Goal: Task Accomplishment & Management: Manage account settings

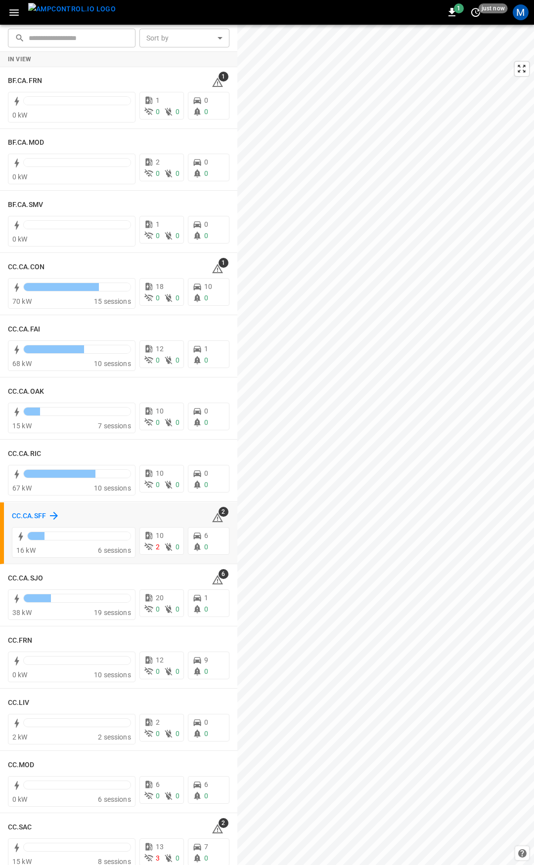
click at [24, 518] on h6 "CC.CA.SFF" at bounding box center [29, 516] width 34 height 11
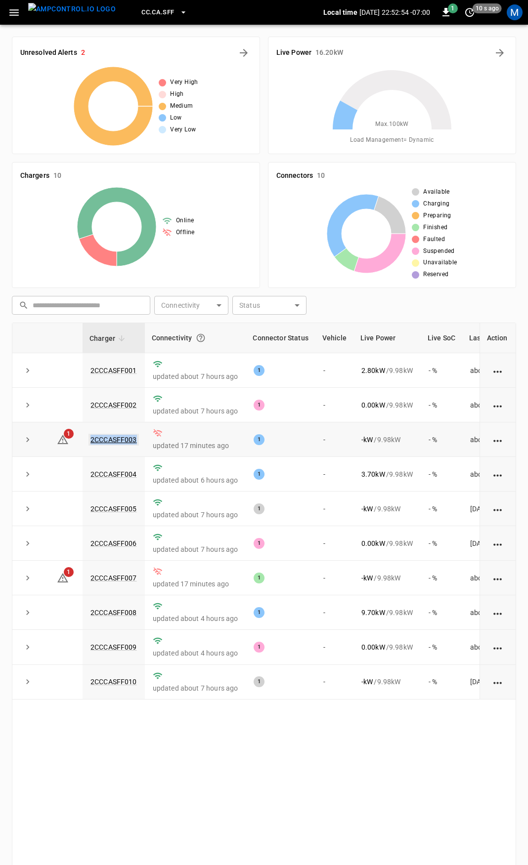
drag, startPoint x: 139, startPoint y: 443, endPoint x: 90, endPoint y: 443, distance: 48.4
click at [90, 443] on td "2CCCASFF003" at bounding box center [114, 440] width 62 height 35
copy link "2CCCASFF003"
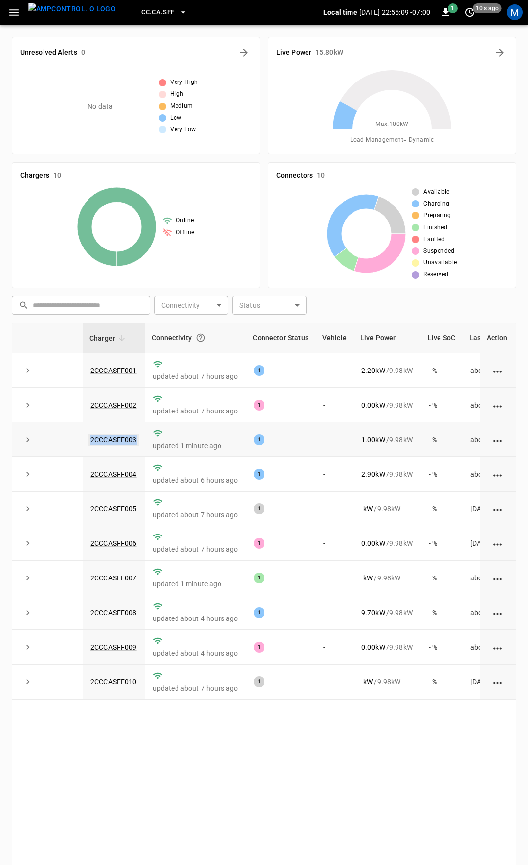
click at [129, 441] on link "2CCCASFF003" at bounding box center [113, 440] width 50 height 12
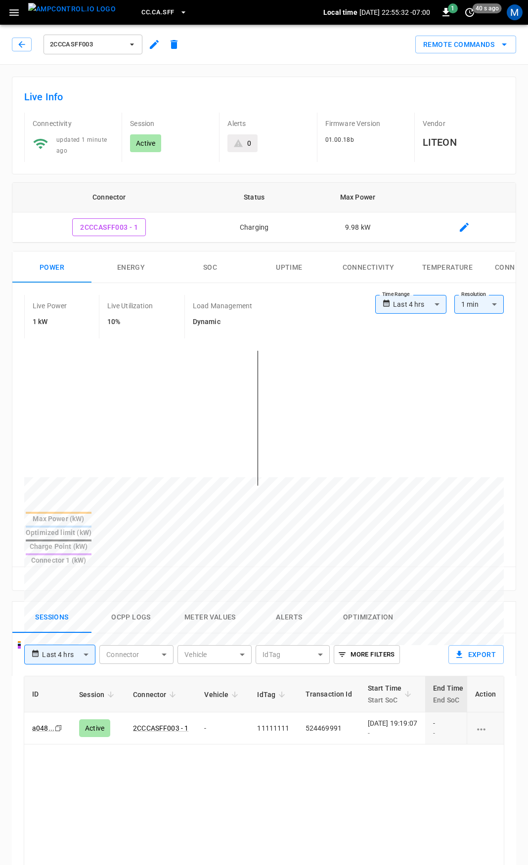
click at [125, 45] on button "2CCCASFF003" at bounding box center [92, 45] width 99 height 20
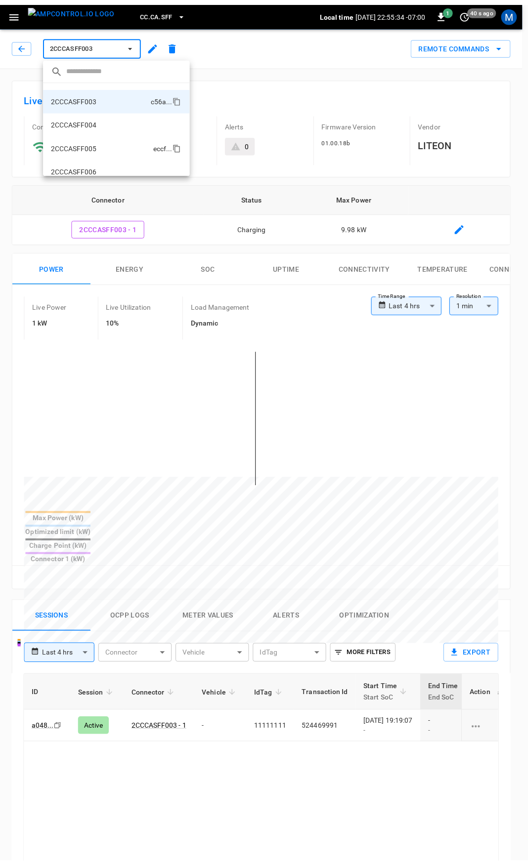
scroll to position [90, 0]
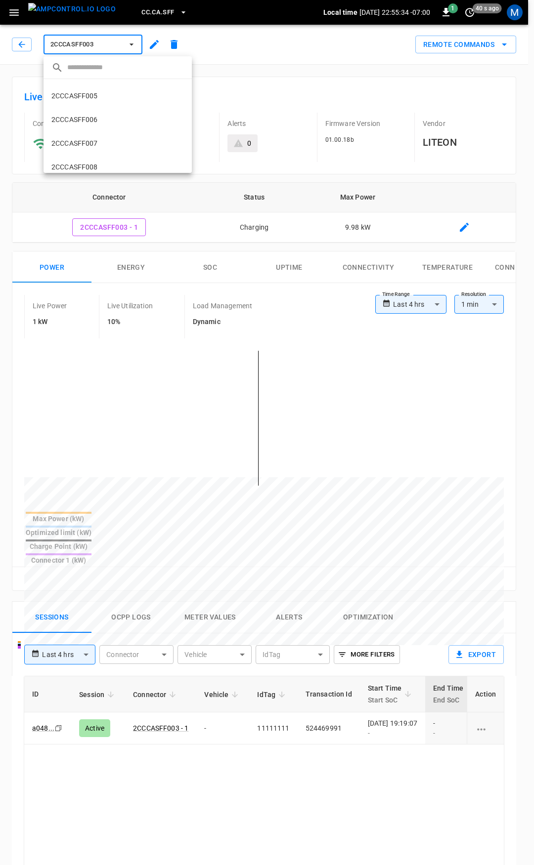
drag, startPoint x: 104, startPoint y: 142, endPoint x: 173, endPoint y: 281, distance: 155.1
click at [104, 141] on li "2CCCASFF007 792f ..." at bounding box center [117, 143] width 148 height 24
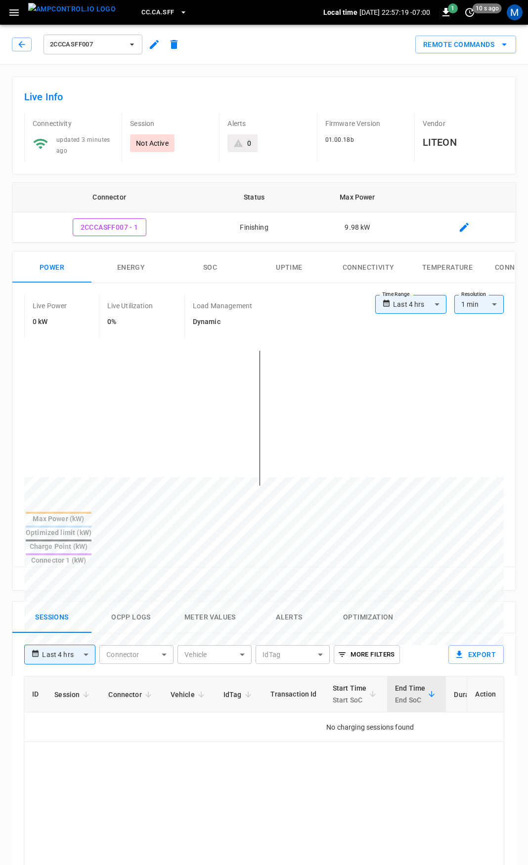
click at [122, 43] on span "2CCCASFF007" at bounding box center [86, 44] width 73 height 11
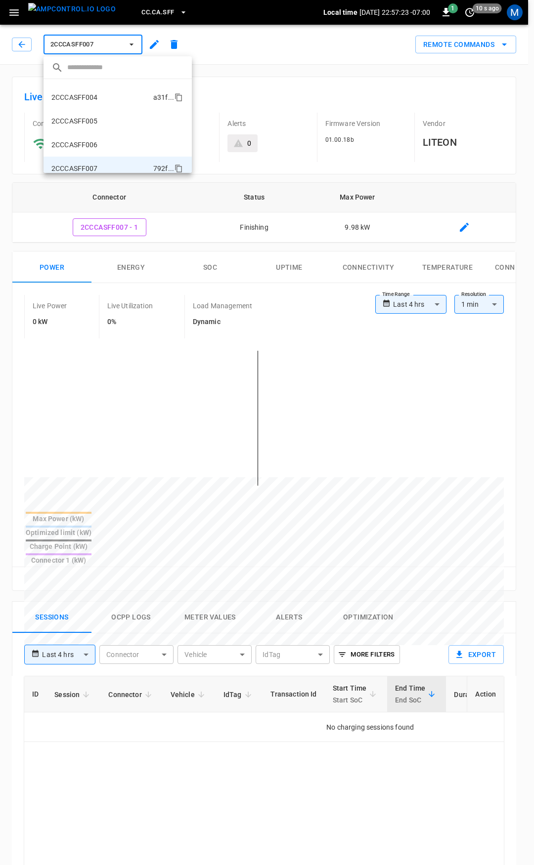
scroll to position [15, 0]
click at [110, 120] on li "2CCCASFF003 c56a ..." at bounding box center [117, 123] width 148 height 24
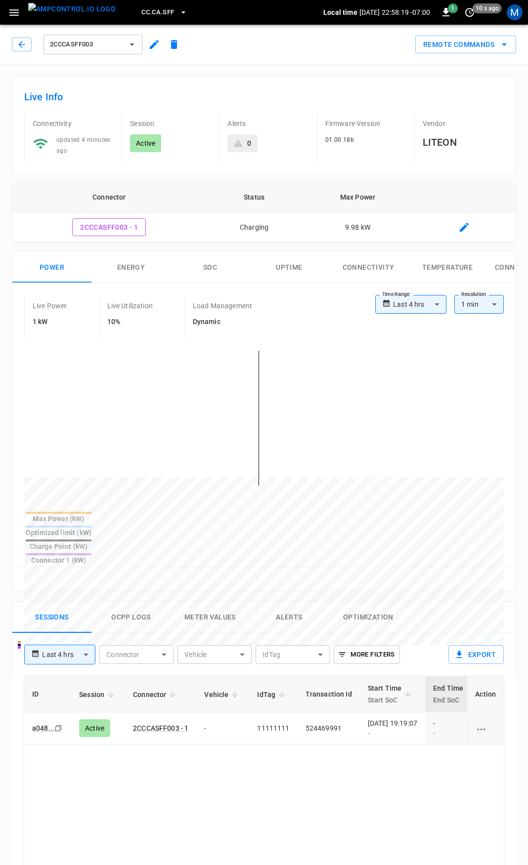
click at [36, 43] on div "2CCCASFF003" at bounding box center [98, 45] width 172 height 24
click at [29, 45] on button "button" at bounding box center [22, 45] width 20 height 14
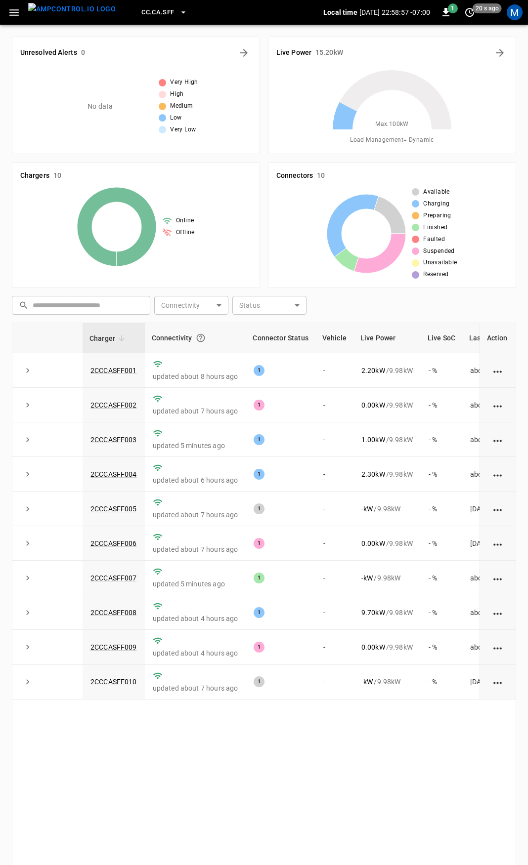
click at [15, 17] on icon "button" at bounding box center [14, 12] width 12 height 12
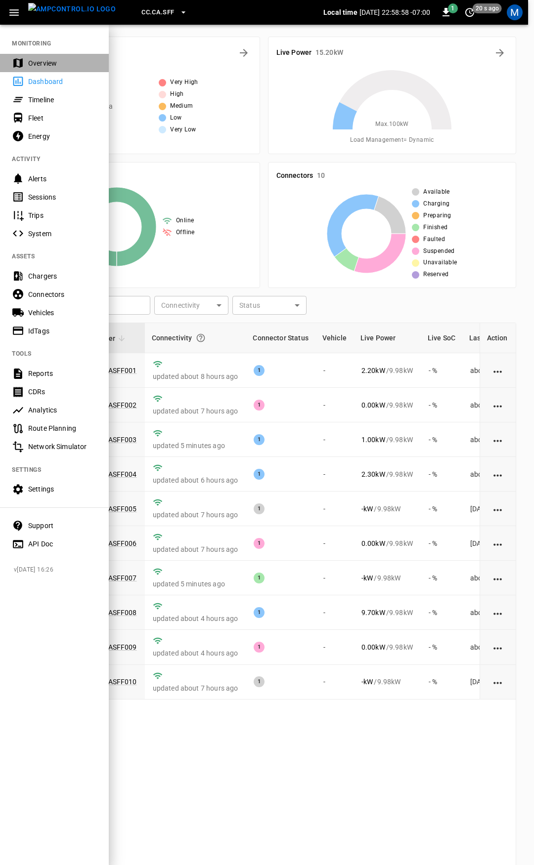
click at [46, 63] on div "Overview" at bounding box center [62, 63] width 69 height 10
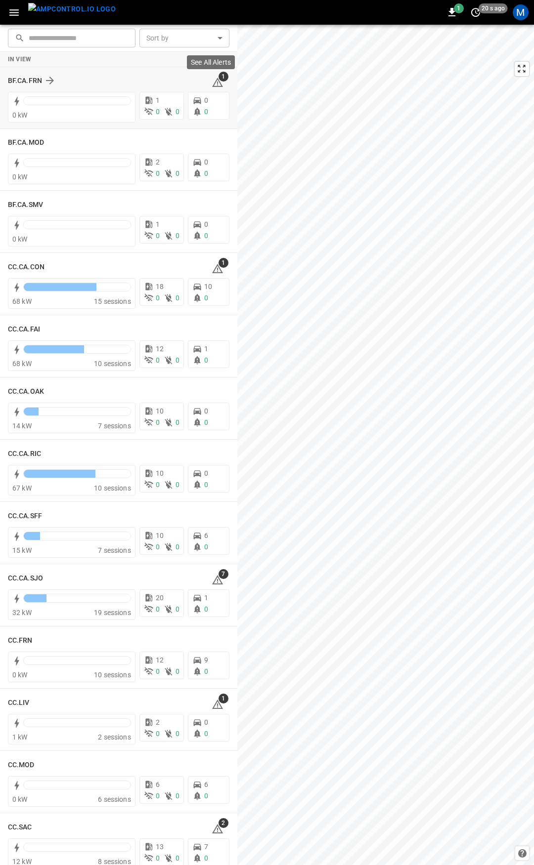
click at [212, 81] on icon at bounding box center [218, 83] width 12 height 12
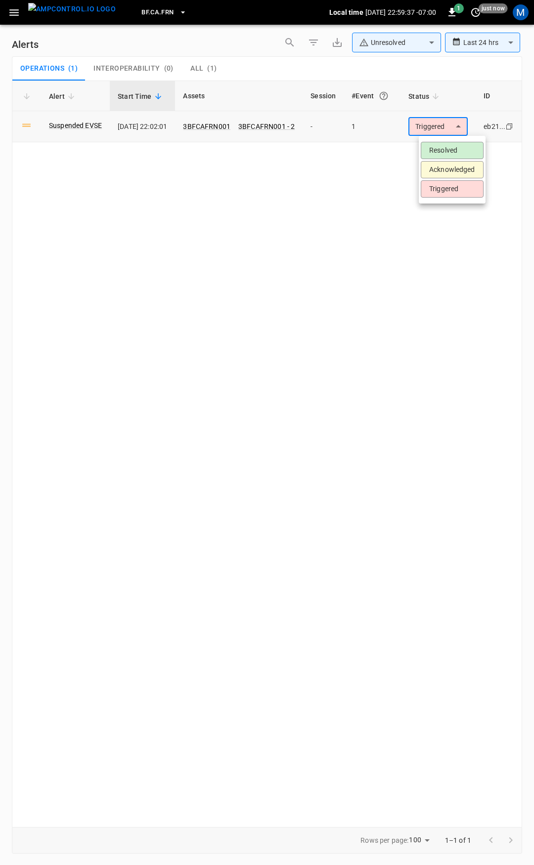
click at [460, 131] on body "**********" at bounding box center [267, 431] width 534 height 862
drag, startPoint x: 449, startPoint y: 152, endPoint x: 111, endPoint y: 81, distance: 345.4
click at [448, 152] on li "Resolved" at bounding box center [452, 150] width 63 height 17
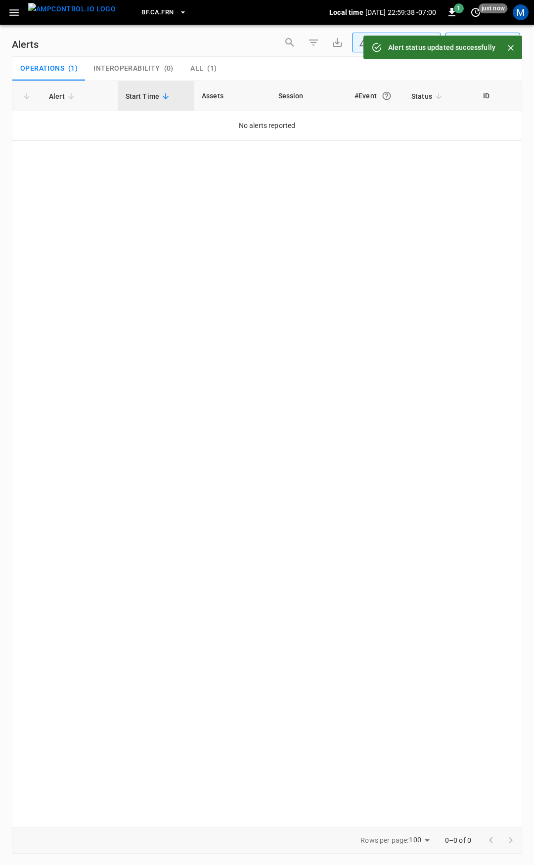
click at [0, 17] on div "BF.[GEOGRAPHIC_DATA]FRN Local time [DATE] 22:59:38 -07:00 1 just now M" at bounding box center [267, 12] width 534 height 25
click at [7, 14] on button "button" at bounding box center [14, 12] width 20 height 18
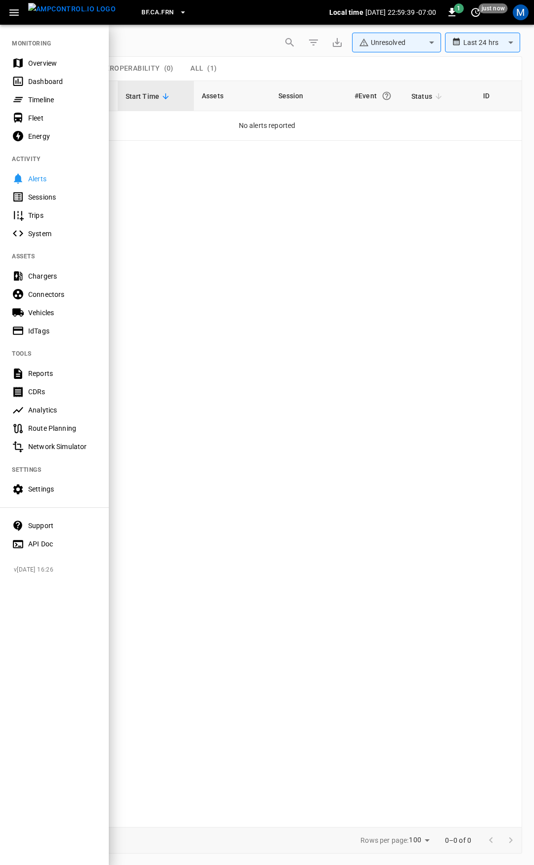
drag, startPoint x: 41, startPoint y: 55, endPoint x: 57, endPoint y: 80, distance: 30.3
click at [41, 56] on div "Overview" at bounding box center [54, 63] width 109 height 18
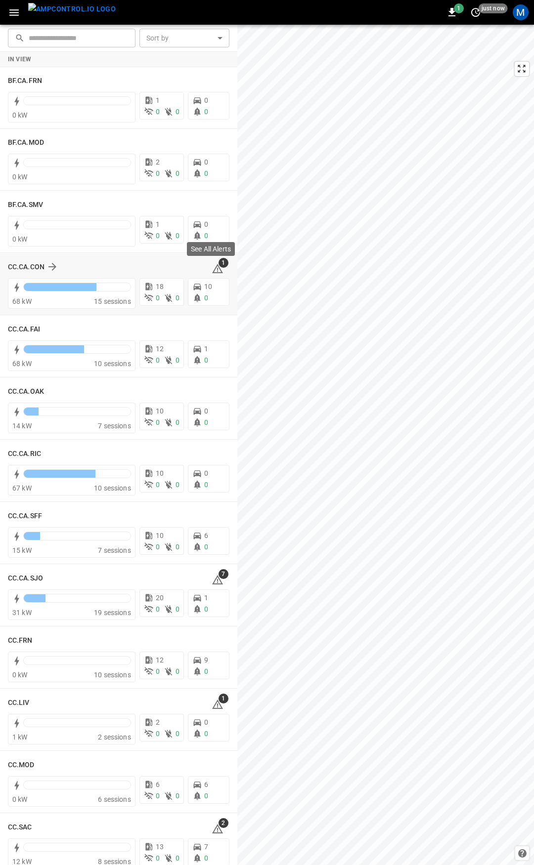
click at [217, 268] on icon at bounding box center [217, 270] width 1 height 4
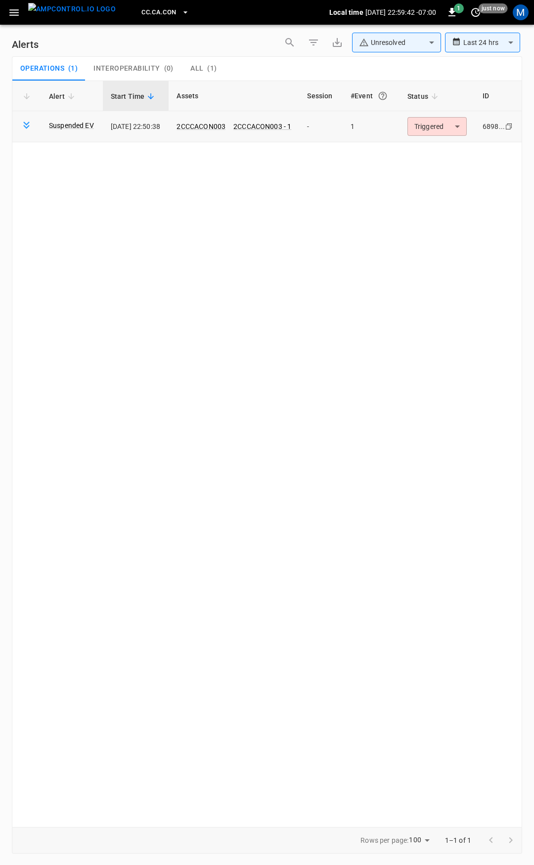
click at [452, 133] on body "**********" at bounding box center [267, 431] width 534 height 862
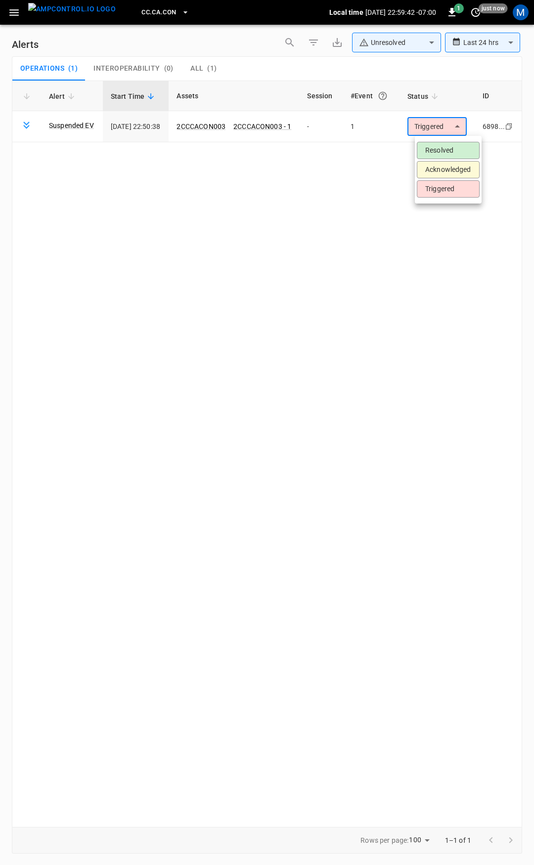
click at [458, 149] on li "Resolved" at bounding box center [448, 150] width 63 height 17
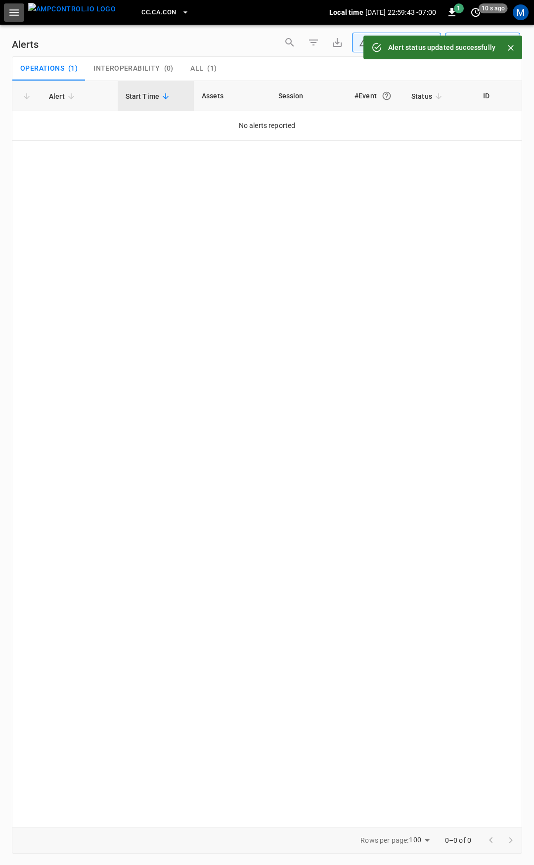
click at [19, 11] on icon "button" at bounding box center [14, 12] width 12 height 12
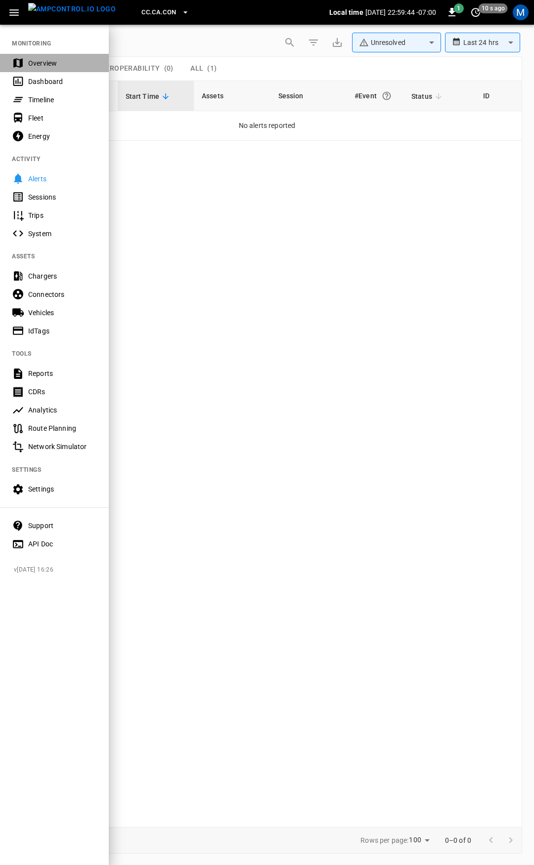
click at [63, 70] on div "Overview" at bounding box center [54, 63] width 109 height 18
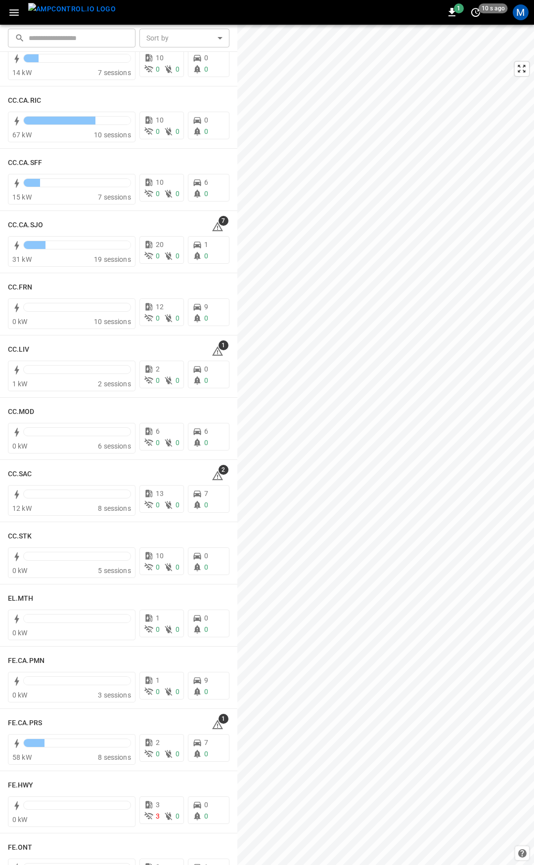
scroll to position [379, 0]
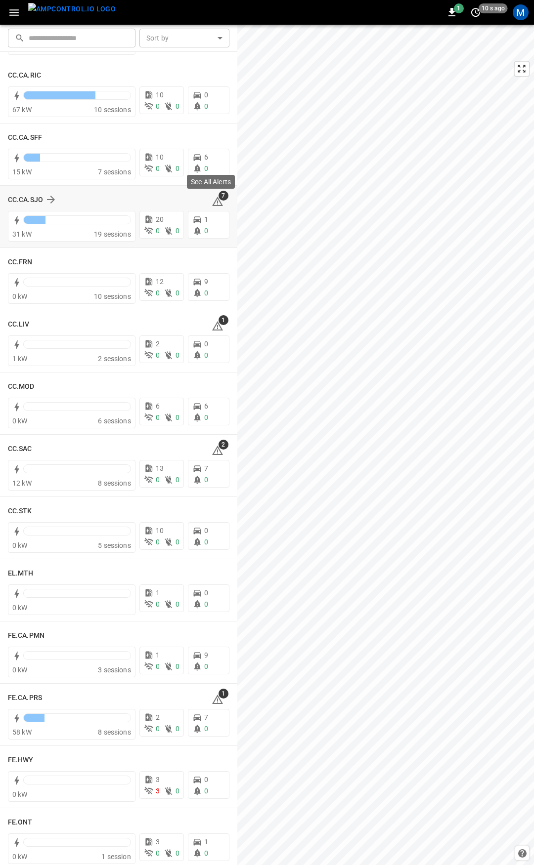
click at [218, 199] on span "7" at bounding box center [223, 196] width 10 height 10
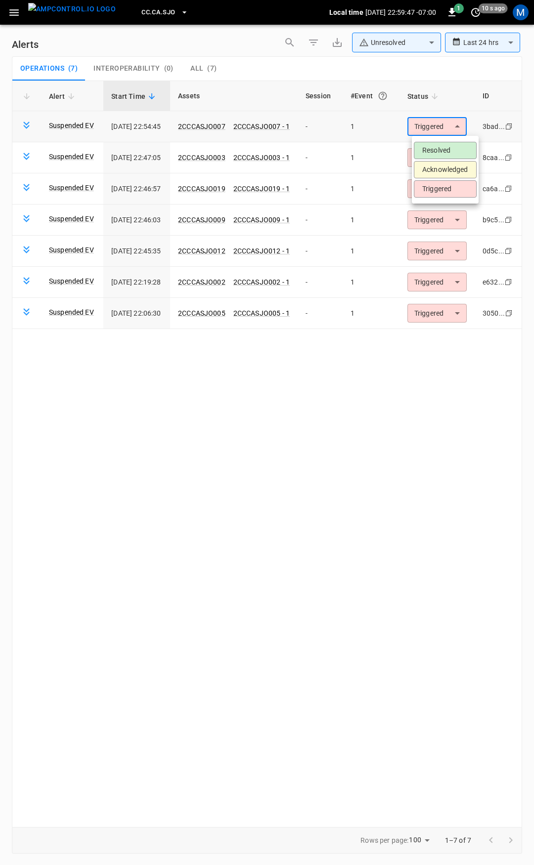
click at [433, 126] on body "**********" at bounding box center [267, 431] width 534 height 862
click at [450, 147] on li "Resolved" at bounding box center [445, 150] width 63 height 17
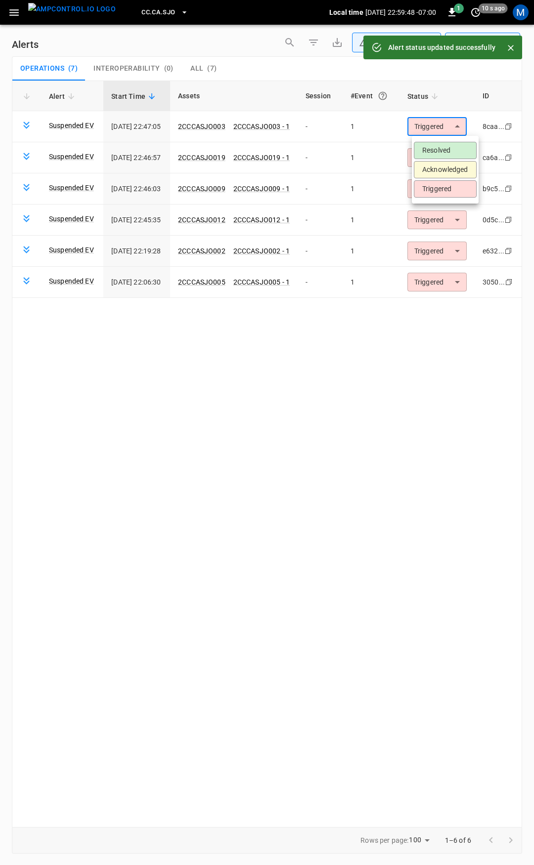
click at [449, 132] on body "**********" at bounding box center [267, 431] width 534 height 862
click at [452, 146] on li "Resolved" at bounding box center [445, 150] width 63 height 17
click at [450, 127] on body "**********" at bounding box center [267, 431] width 534 height 862
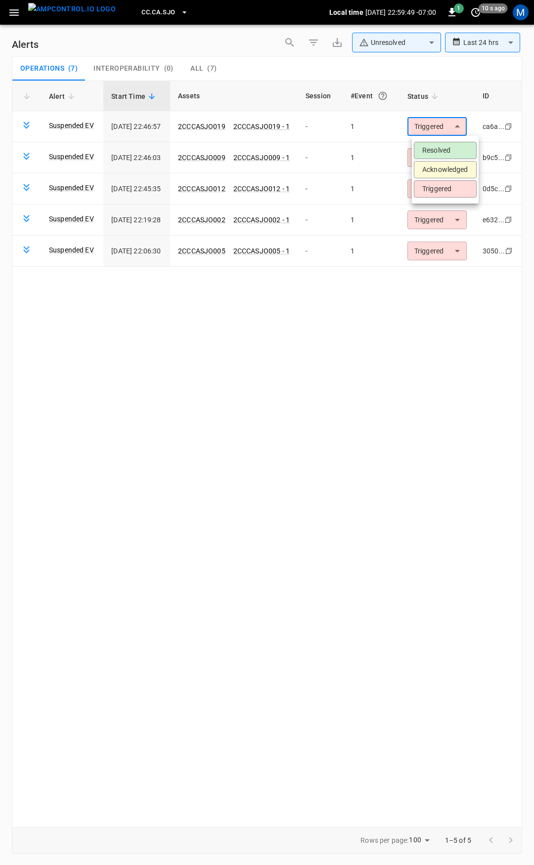
click at [452, 149] on li "Resolved" at bounding box center [445, 150] width 63 height 17
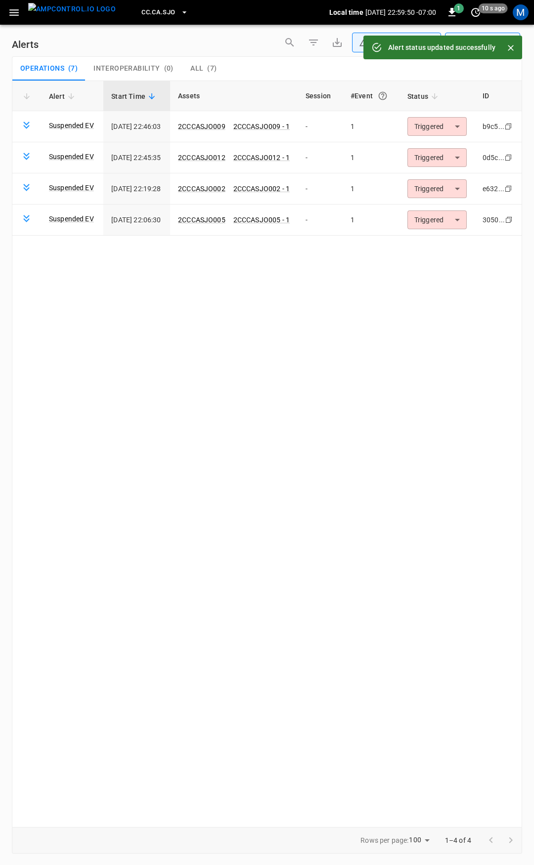
click at [450, 126] on body "**********" at bounding box center [267, 431] width 534 height 862
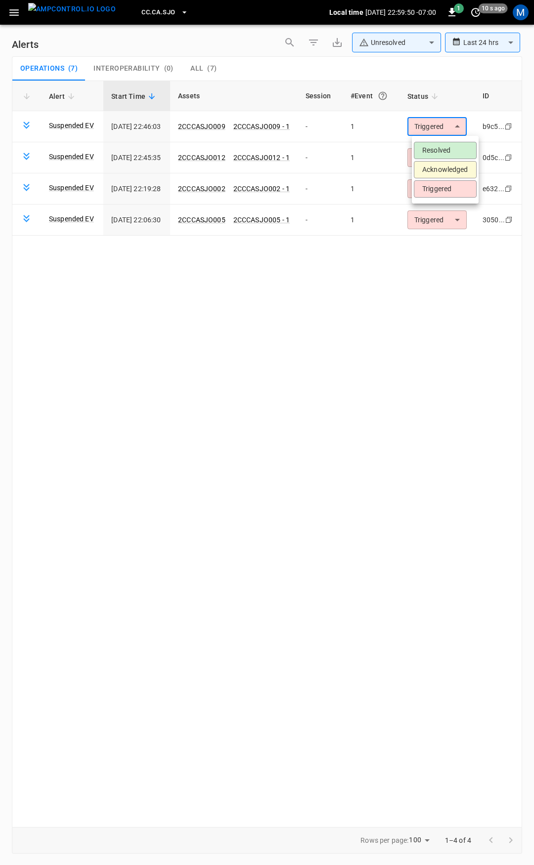
click at [453, 152] on li "Resolved" at bounding box center [445, 150] width 63 height 17
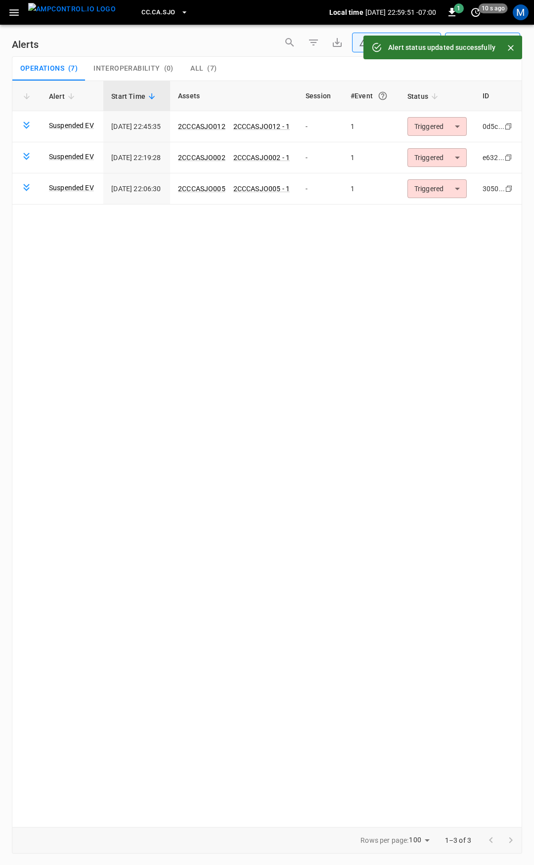
click at [445, 125] on body "**********" at bounding box center [267, 431] width 534 height 862
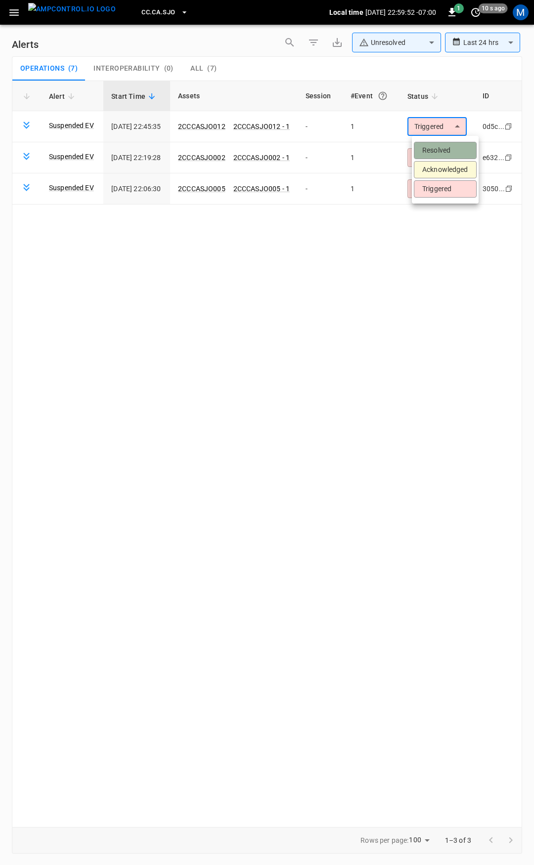
click at [449, 149] on li "Resolved" at bounding box center [445, 150] width 63 height 17
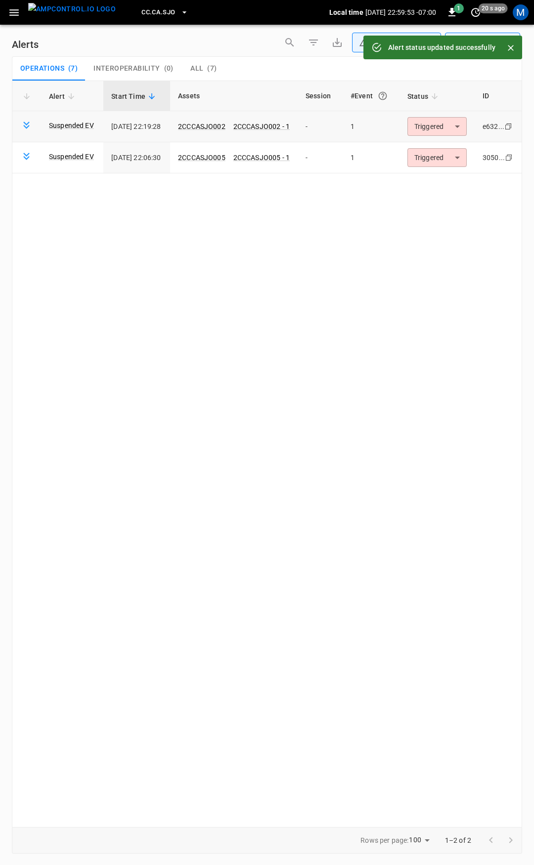
click at [446, 130] on body "**********" at bounding box center [267, 431] width 534 height 862
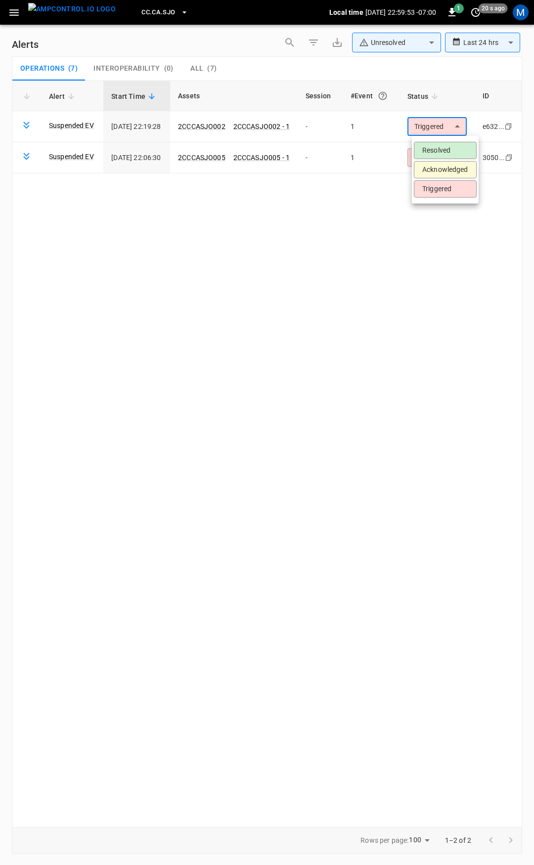
click at [445, 143] on li "Resolved" at bounding box center [445, 150] width 63 height 17
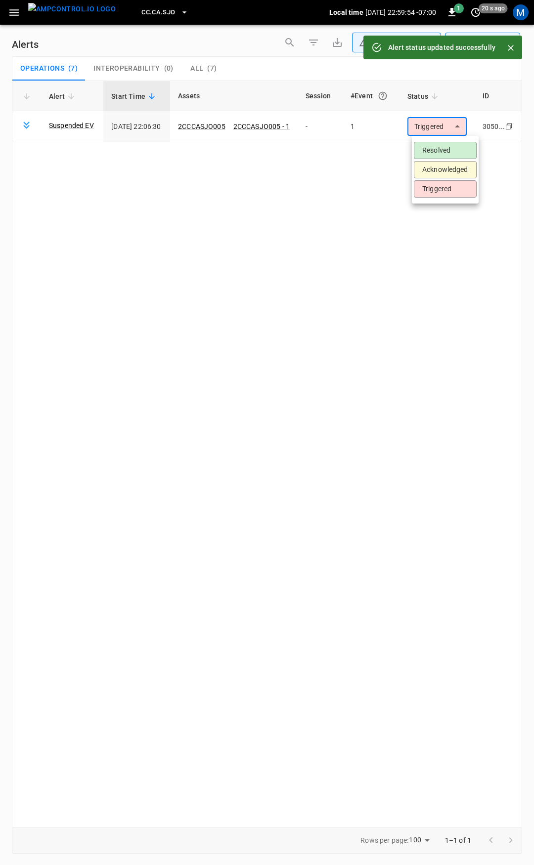
click at [443, 123] on body "**********" at bounding box center [267, 431] width 534 height 862
drag, startPoint x: 444, startPoint y: 145, endPoint x: 437, endPoint y: 147, distance: 7.2
click at [443, 146] on li "Resolved" at bounding box center [445, 150] width 63 height 17
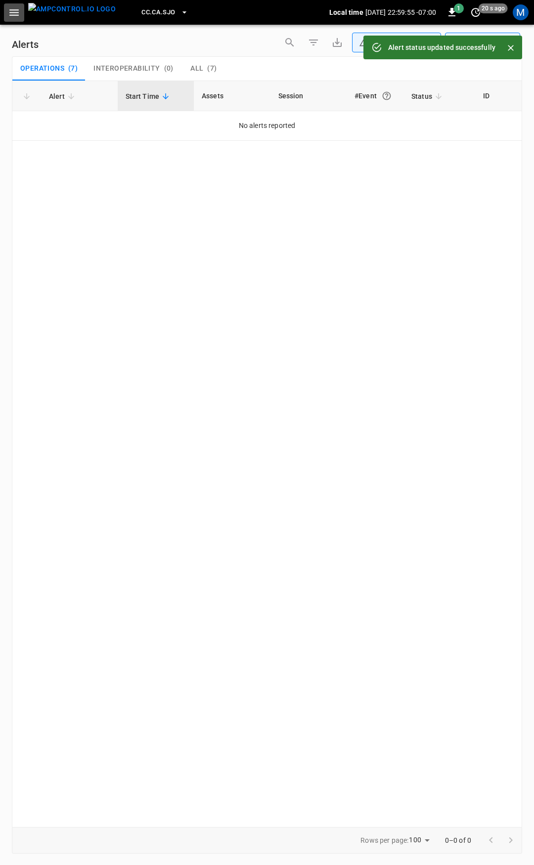
click at [13, 5] on button "button" at bounding box center [14, 12] width 20 height 18
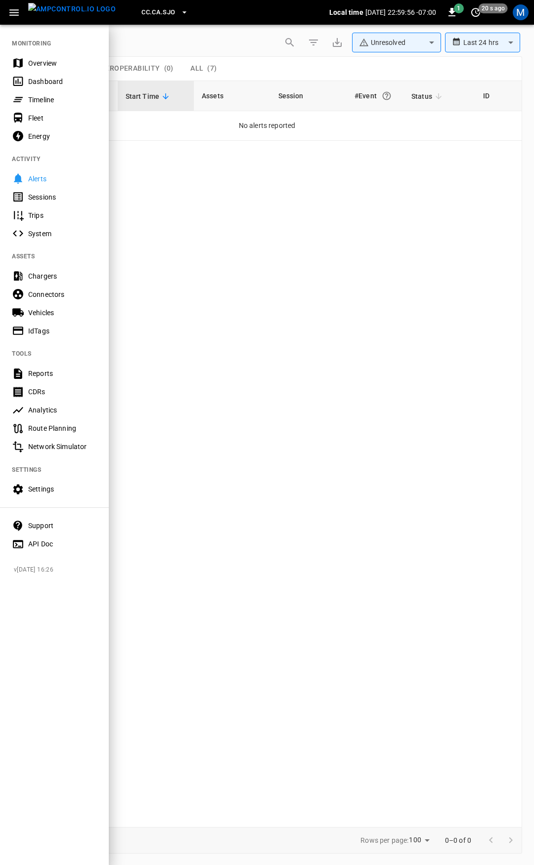
click at [40, 61] on div "Overview" at bounding box center [62, 63] width 69 height 10
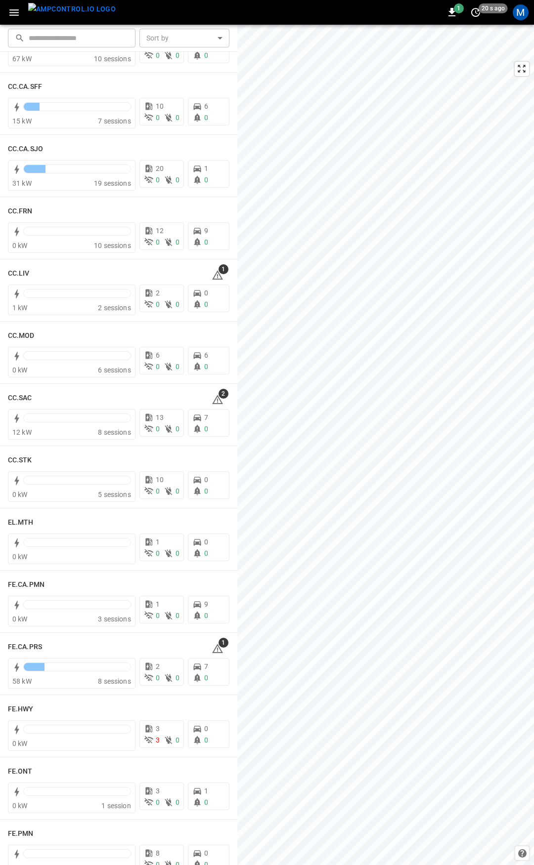
scroll to position [451, 0]
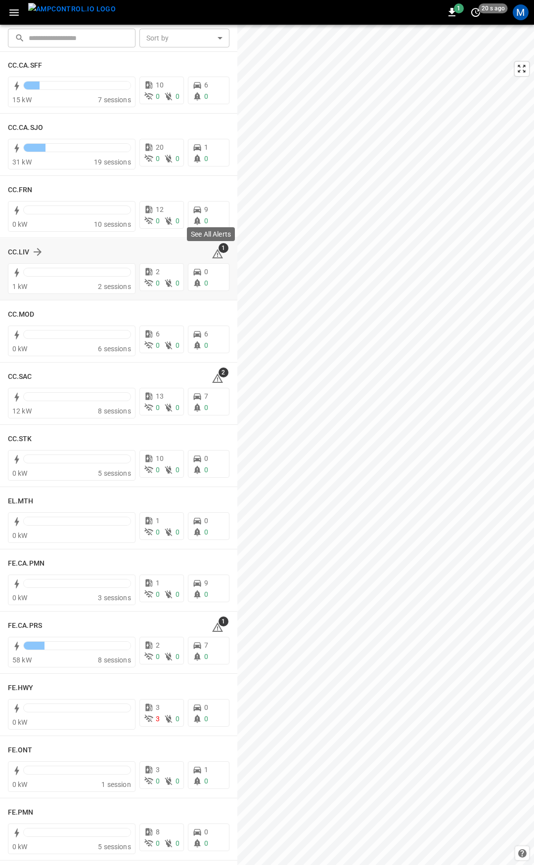
click at [218, 250] on span "1" at bounding box center [223, 248] width 10 height 10
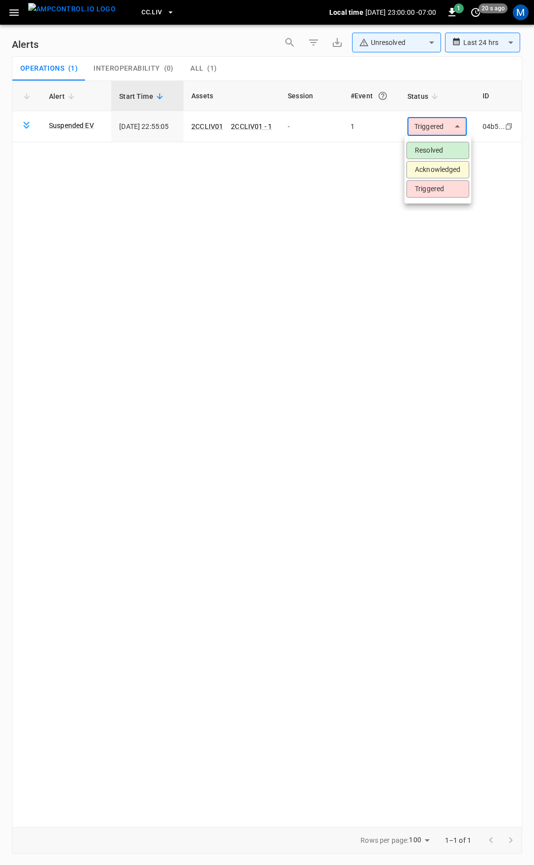
drag, startPoint x: 455, startPoint y: 119, endPoint x: 447, endPoint y: 128, distance: 12.3
click at [450, 124] on body "**********" at bounding box center [267, 431] width 534 height 862
click at [445, 151] on li "Resolved" at bounding box center [437, 150] width 63 height 17
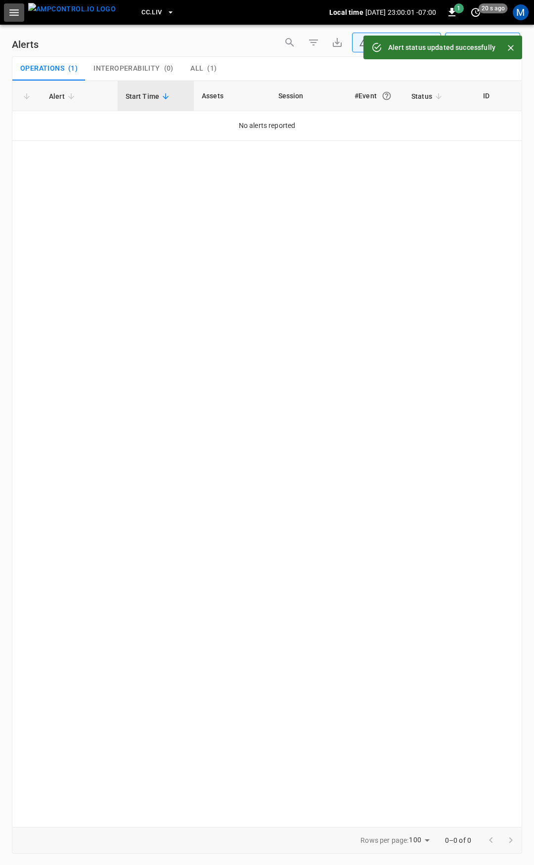
click at [6, 10] on button "button" at bounding box center [14, 12] width 20 height 18
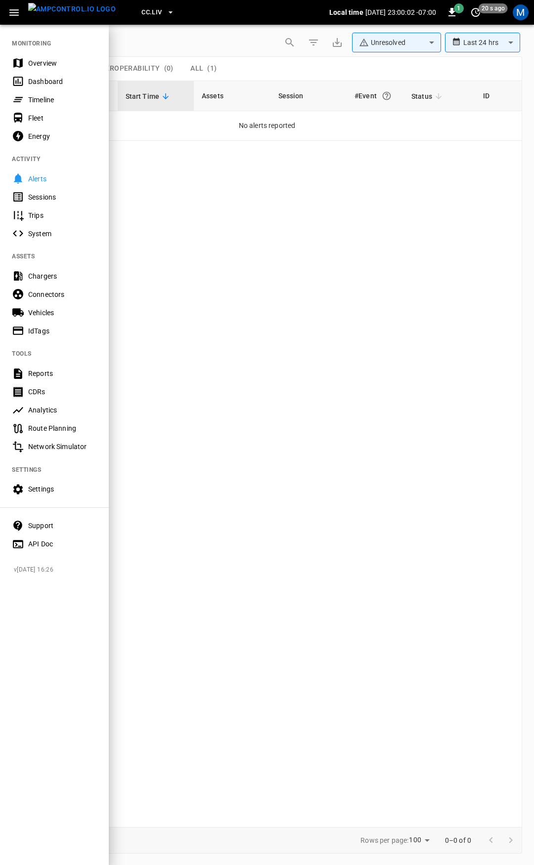
click at [45, 63] on div "Overview" at bounding box center [62, 63] width 69 height 10
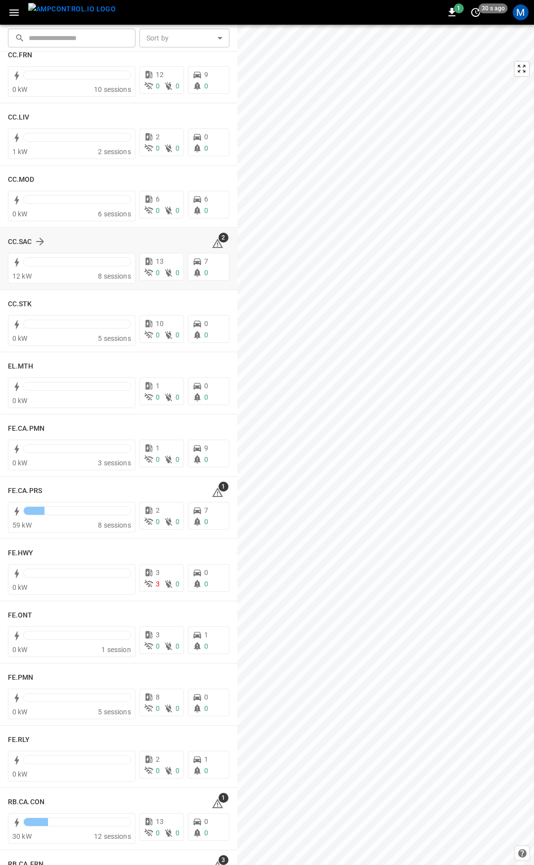
scroll to position [592, 0]
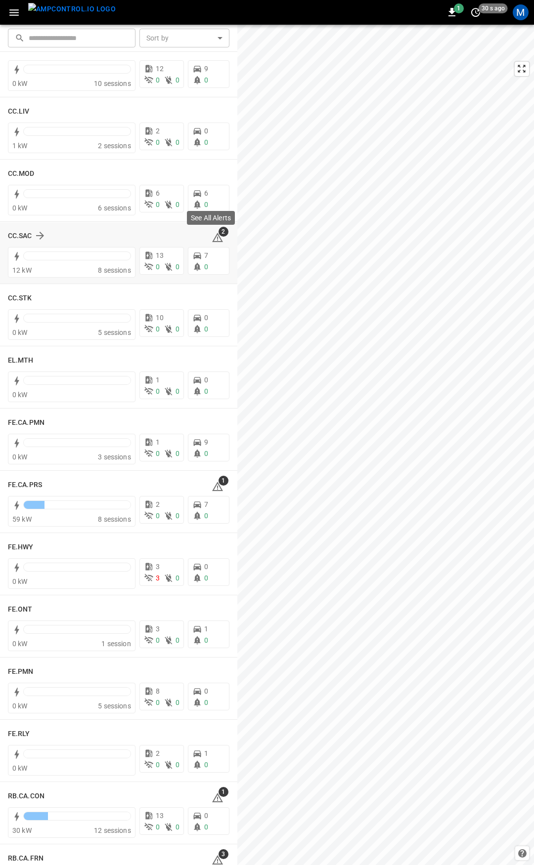
click at [213, 239] on icon at bounding box center [218, 238] width 12 height 12
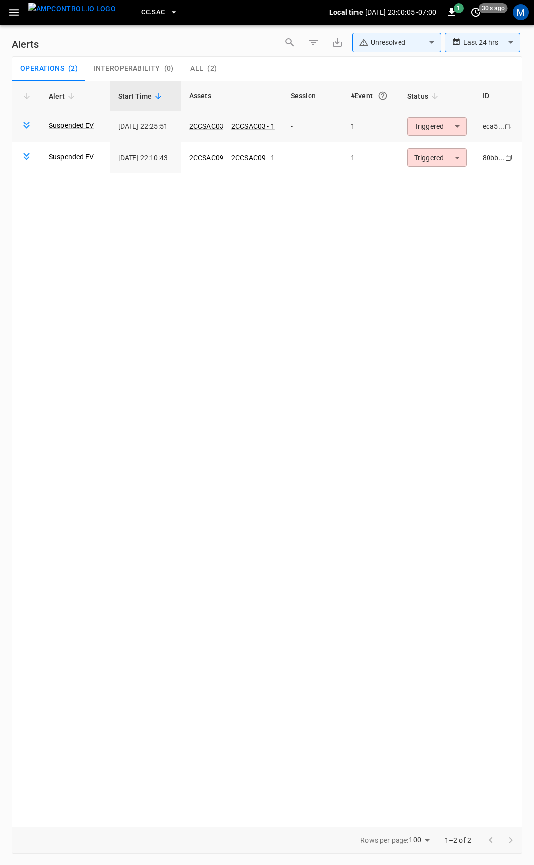
click at [440, 127] on body "**********" at bounding box center [267, 431] width 534 height 862
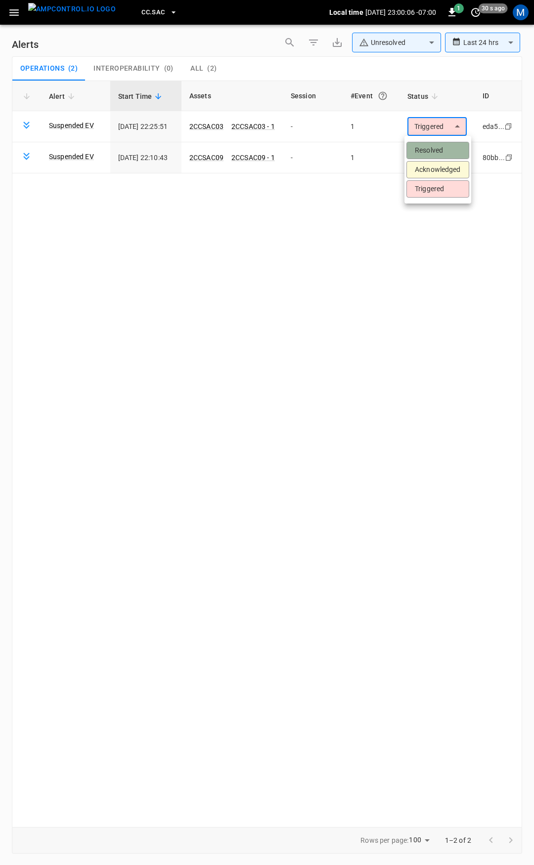
click at [439, 142] on li "Resolved" at bounding box center [437, 150] width 63 height 17
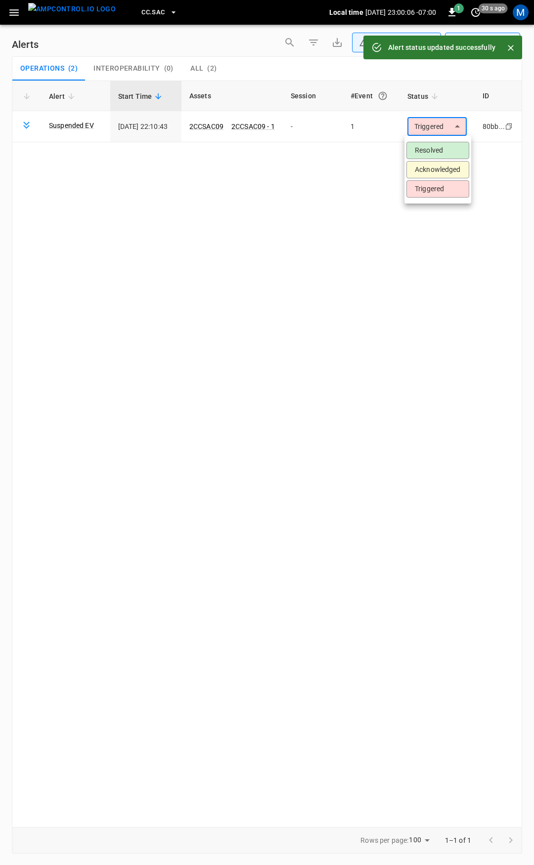
click at [436, 123] on body "**********" at bounding box center [267, 431] width 534 height 862
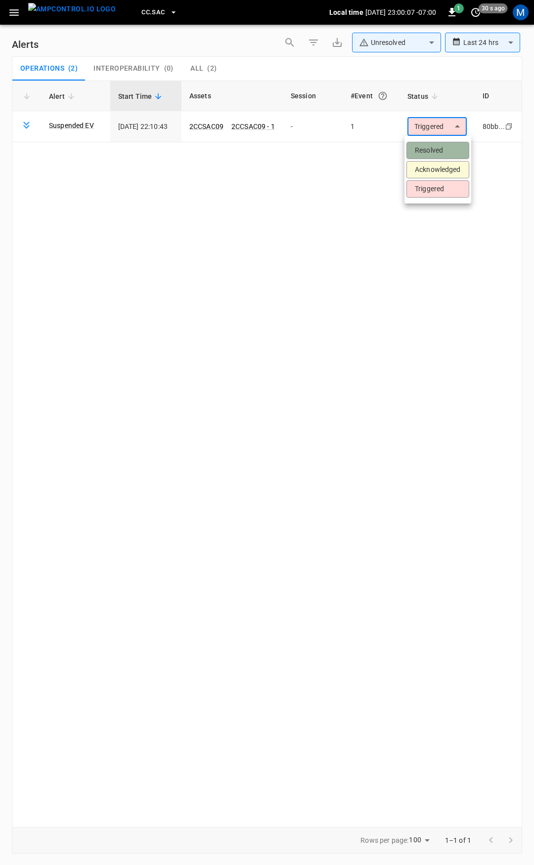
click at [440, 149] on li "Resolved" at bounding box center [437, 150] width 63 height 17
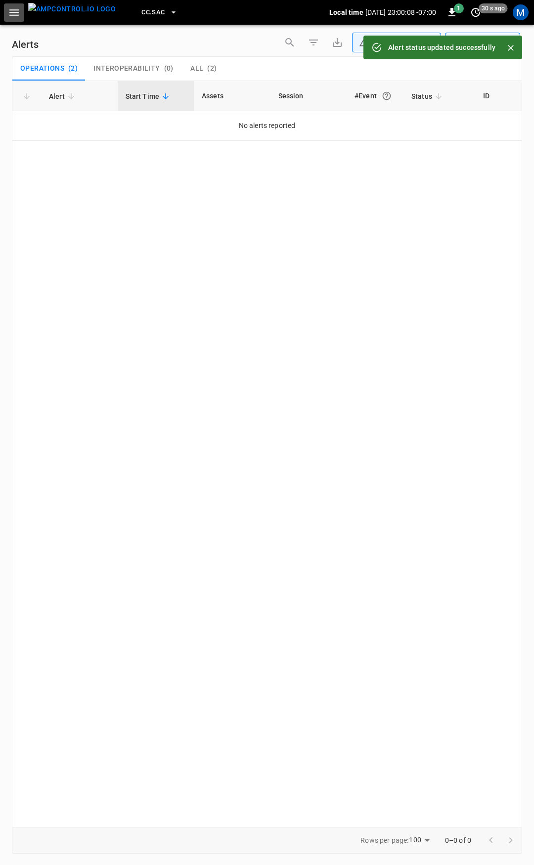
click at [12, 18] on icon "button" at bounding box center [14, 12] width 12 height 12
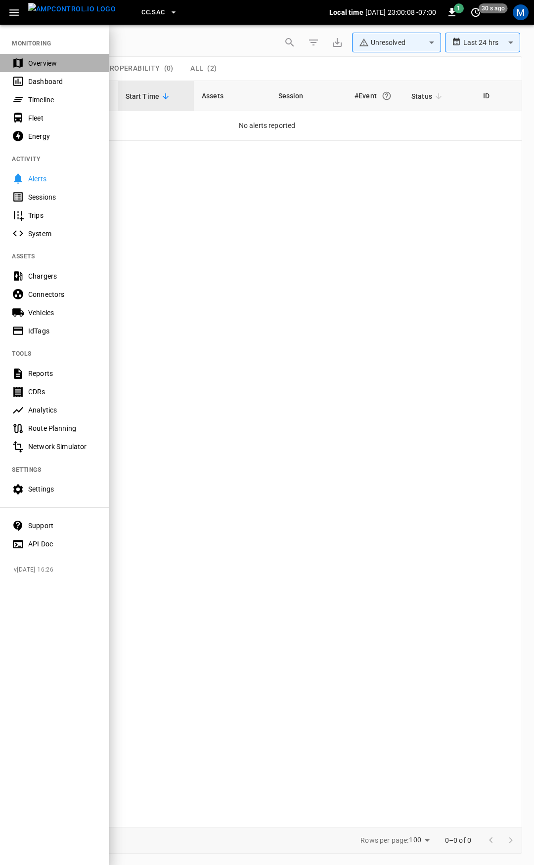
click at [41, 68] on div "Overview" at bounding box center [62, 63] width 69 height 10
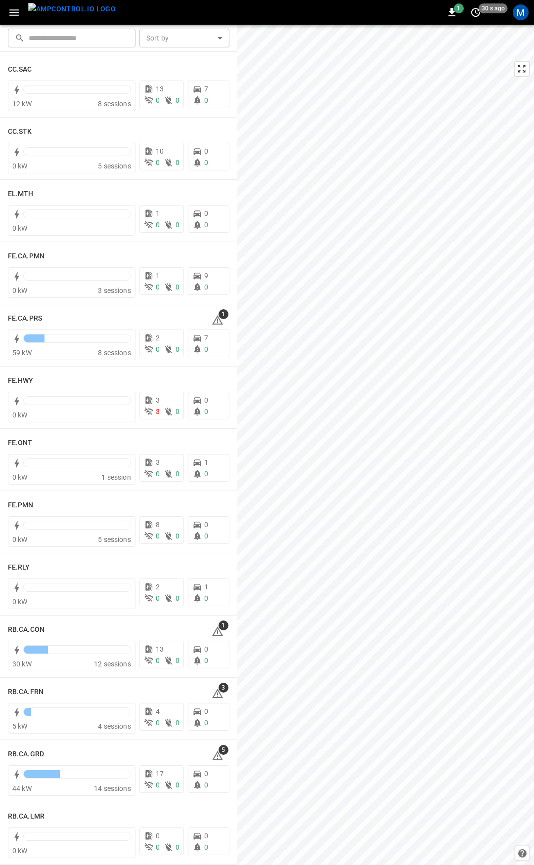
scroll to position [762, 0]
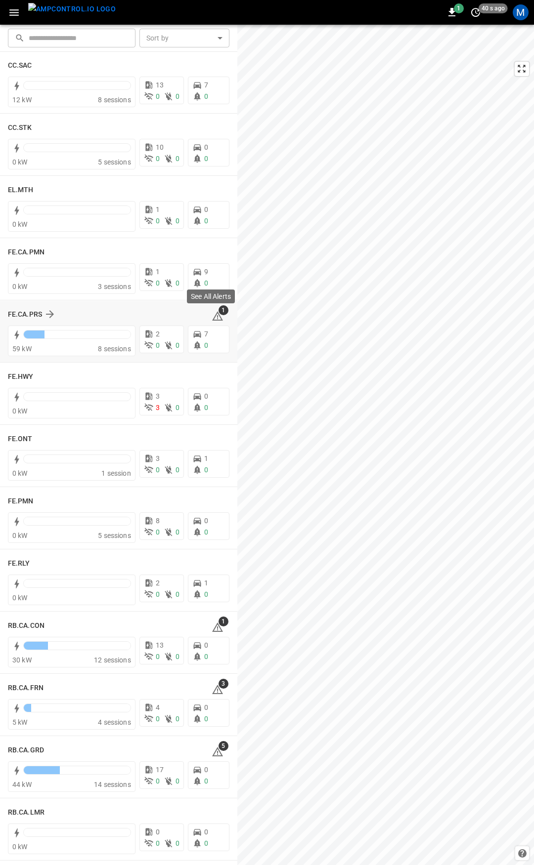
click at [218, 313] on span "1" at bounding box center [223, 310] width 10 height 10
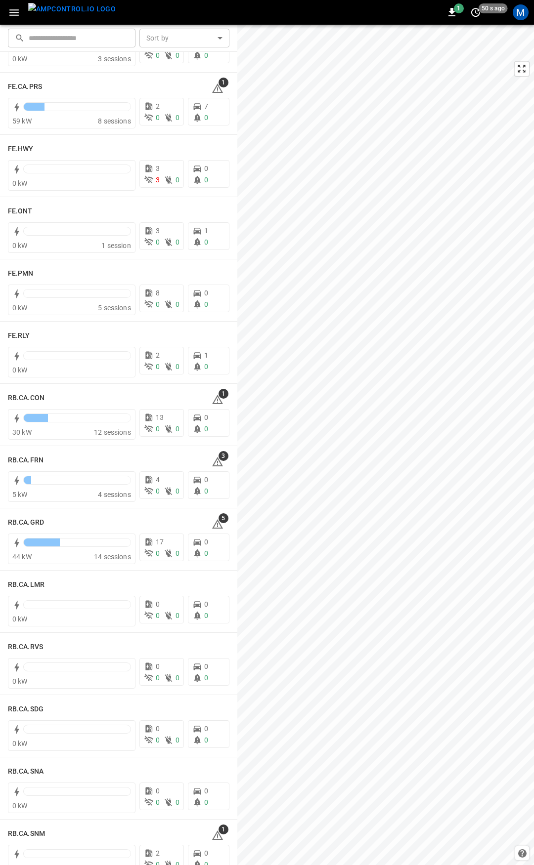
scroll to position [944, 0]
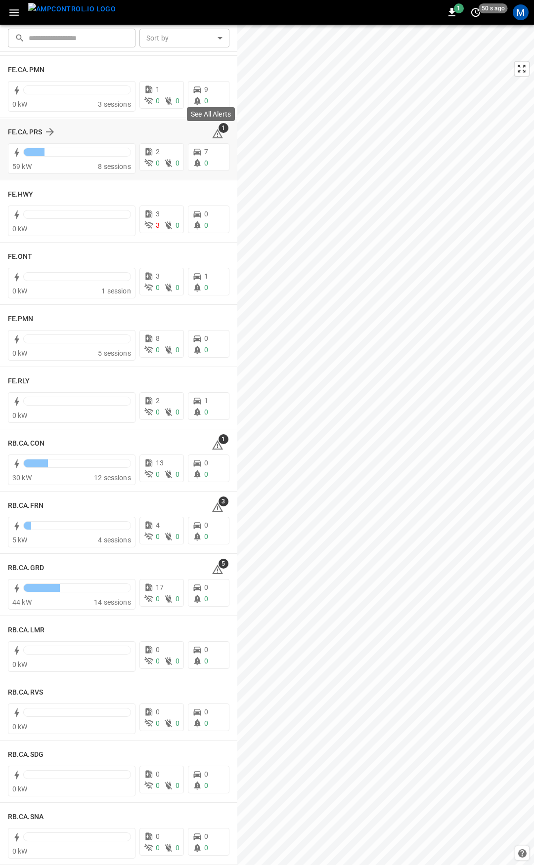
click at [218, 130] on span "1" at bounding box center [223, 128] width 10 height 10
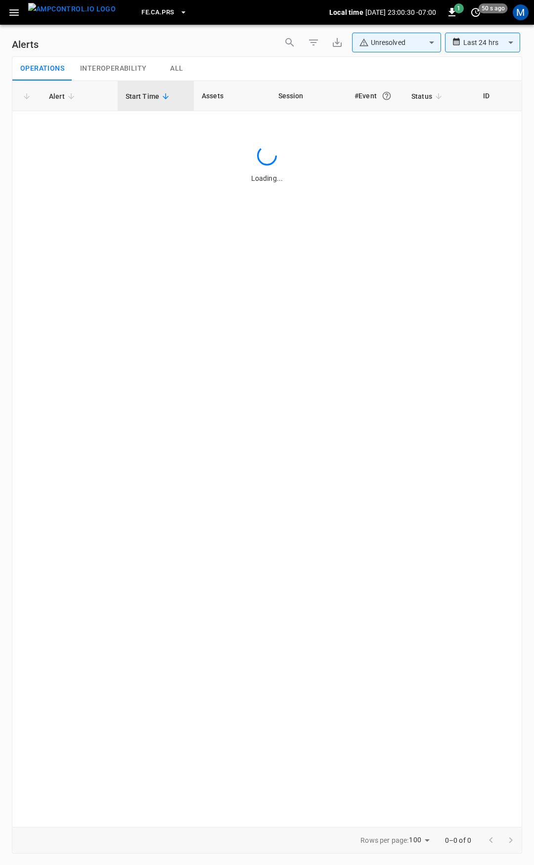
click at [323, 146] on div "Loading..." at bounding box center [266, 165] width 509 height 38
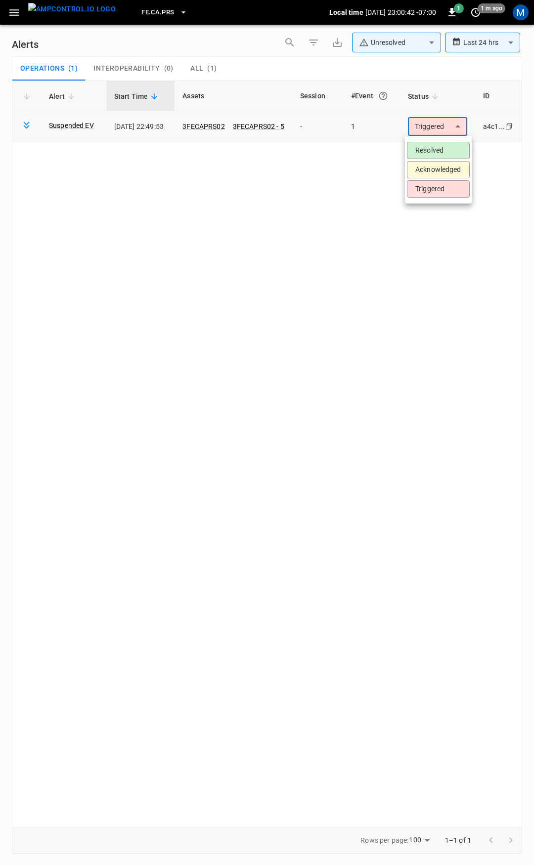
click at [439, 129] on body "**********" at bounding box center [267, 431] width 534 height 862
click at [435, 151] on li "Resolved" at bounding box center [438, 150] width 63 height 17
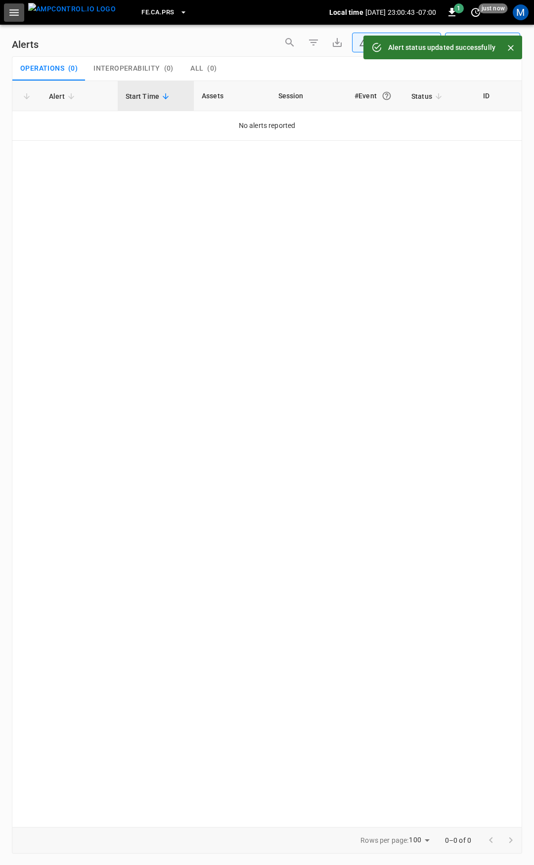
click at [8, 15] on icon "button" at bounding box center [14, 12] width 12 height 12
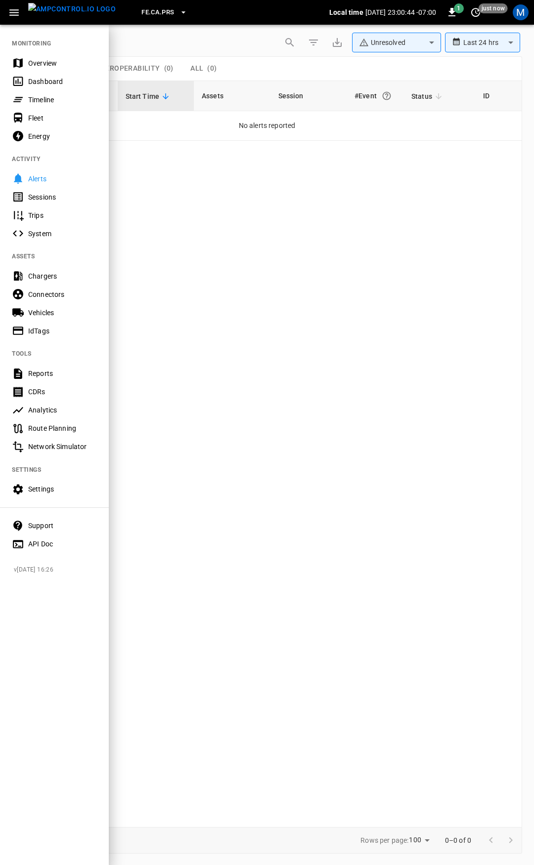
drag, startPoint x: 58, startPoint y: 64, endPoint x: 72, endPoint y: 84, distance: 23.7
click at [58, 64] on div "Overview" at bounding box center [62, 63] width 69 height 10
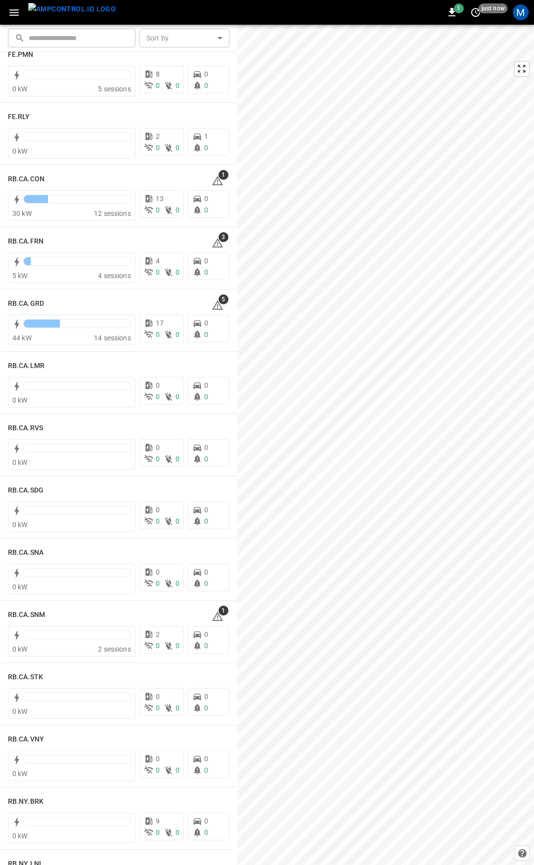
scroll to position [1179, 0]
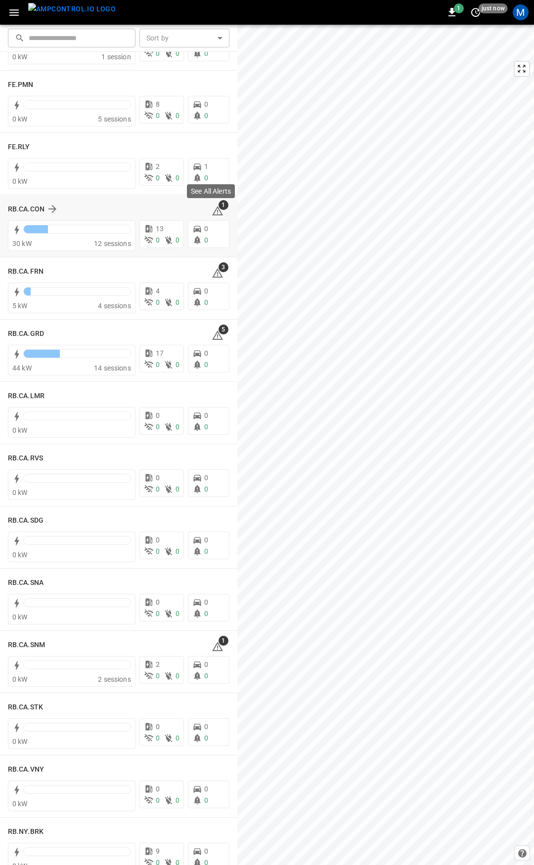
click at [216, 214] on icon at bounding box center [218, 211] width 12 height 12
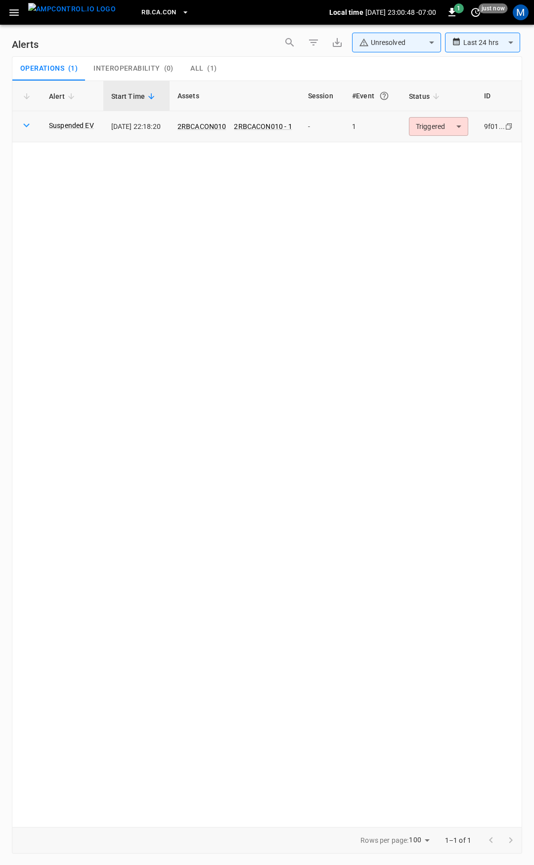
click at [456, 124] on body "**********" at bounding box center [267, 431] width 534 height 862
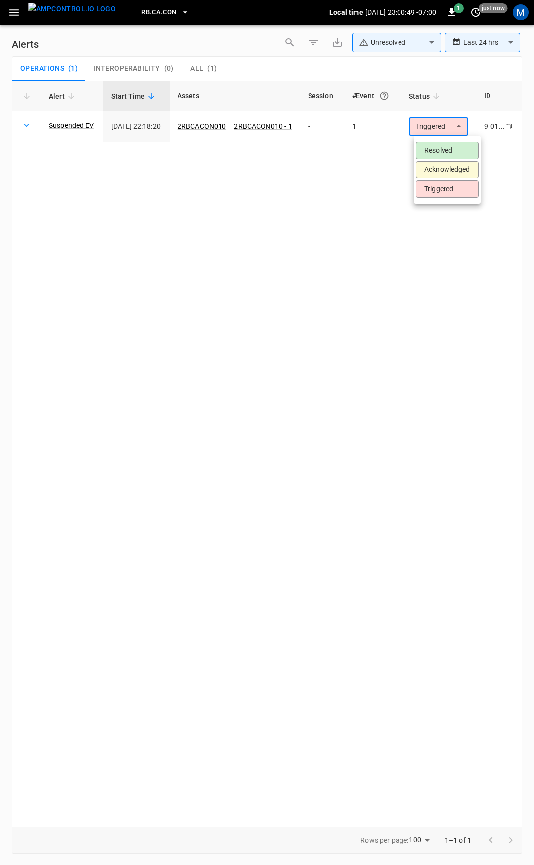
click at [448, 145] on li "Resolved" at bounding box center [447, 150] width 63 height 17
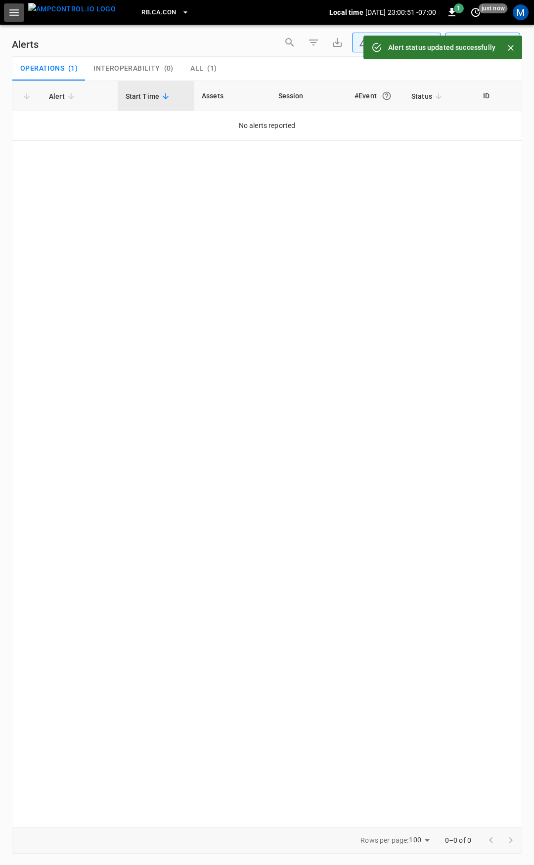
click at [7, 8] on button "button" at bounding box center [14, 12] width 20 height 18
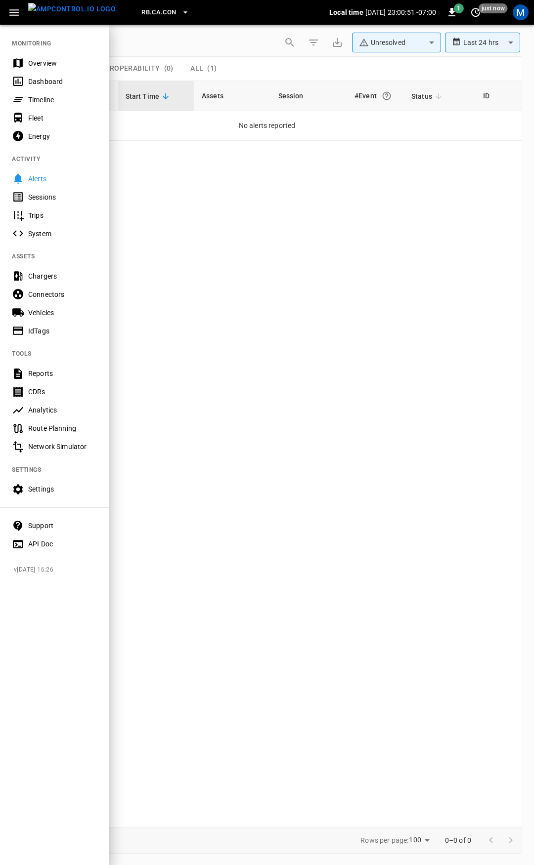
click at [63, 66] on div "Overview" at bounding box center [62, 63] width 69 height 10
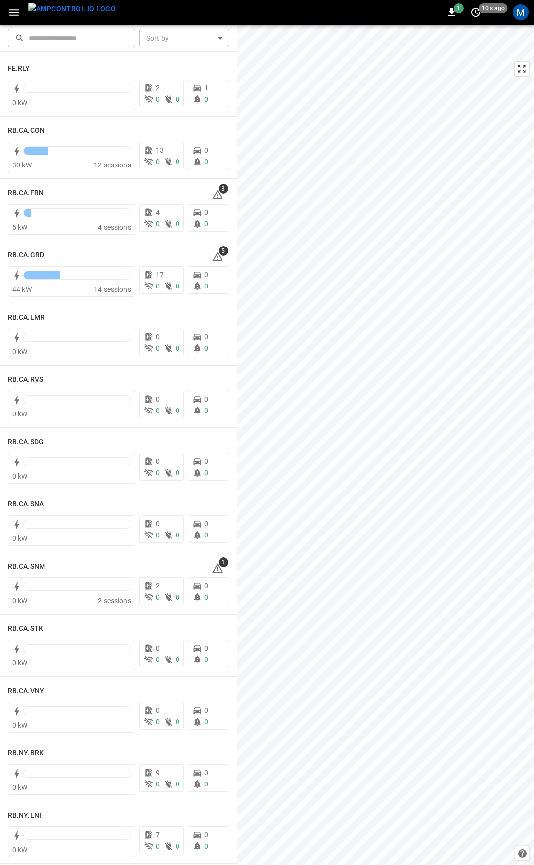
scroll to position [1363, 0]
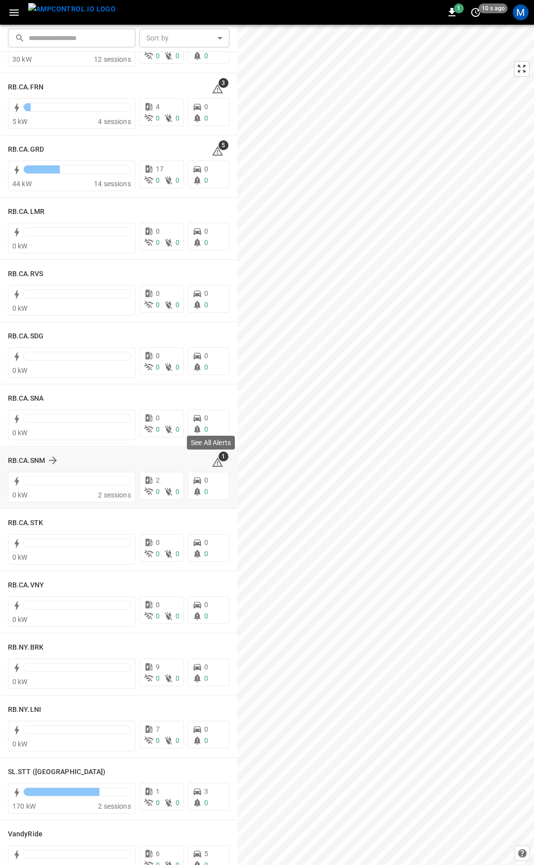
click at [214, 466] on icon at bounding box center [218, 463] width 12 height 12
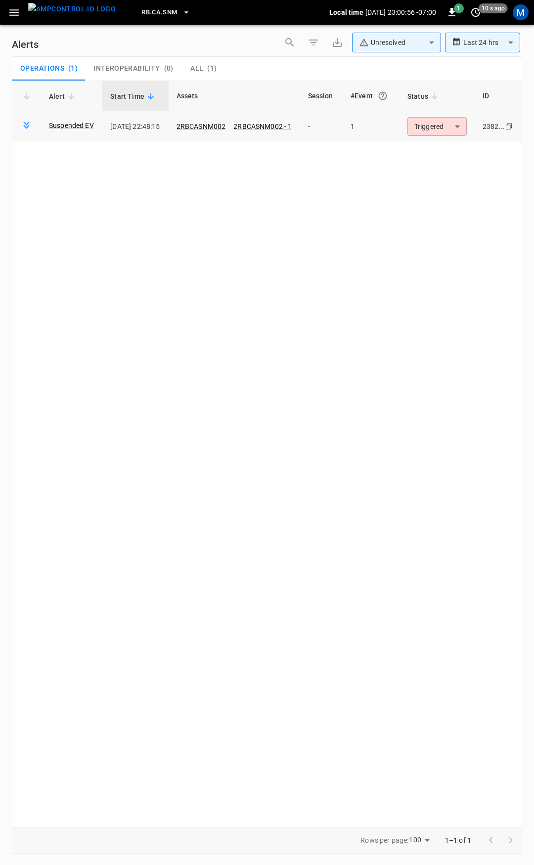
click at [450, 133] on body "**********" at bounding box center [267, 431] width 534 height 862
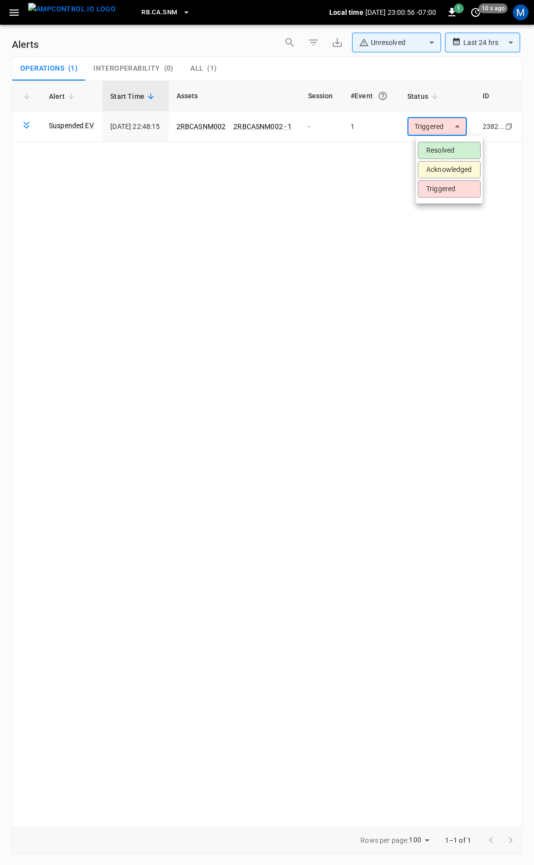
drag, startPoint x: 444, startPoint y: 150, endPoint x: 186, endPoint y: 77, distance: 268.0
click at [444, 150] on li "Resolved" at bounding box center [449, 150] width 63 height 17
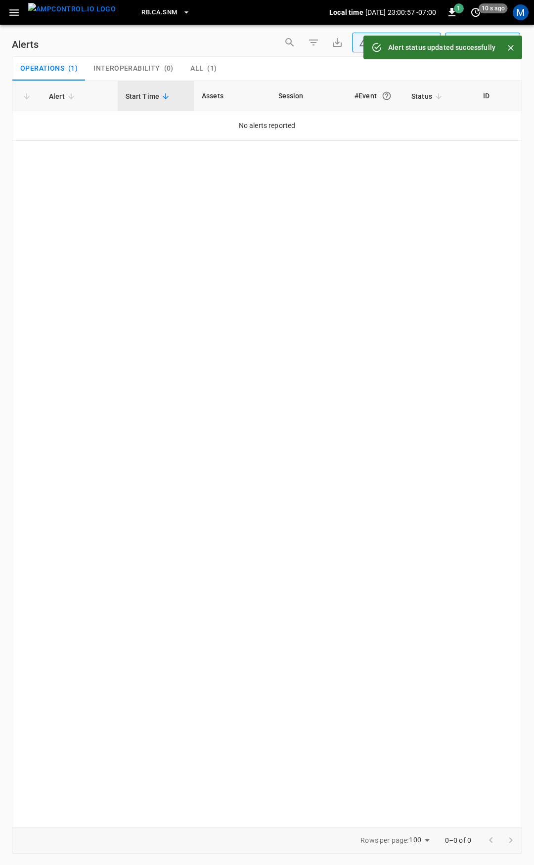
click at [4, 12] on button "button" at bounding box center [14, 12] width 20 height 18
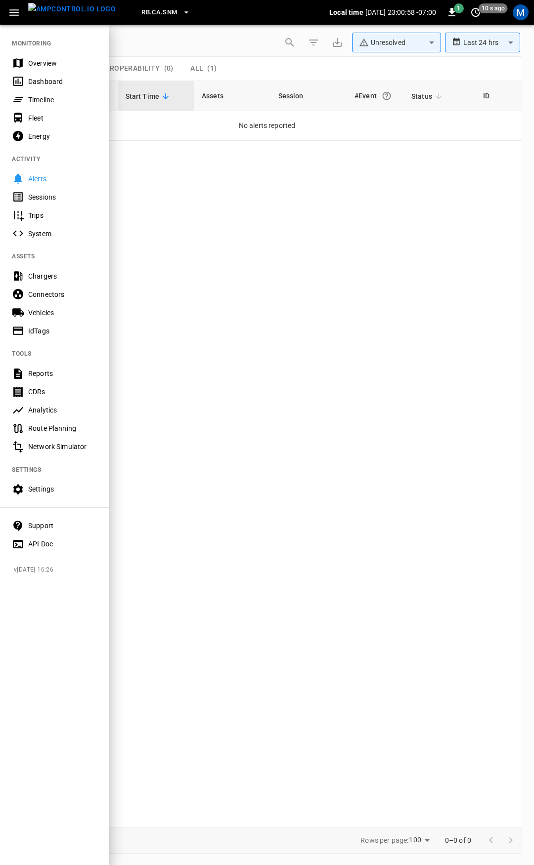
click at [50, 63] on div "Overview" at bounding box center [62, 63] width 69 height 10
